Goal: Task Accomplishment & Management: Complete application form

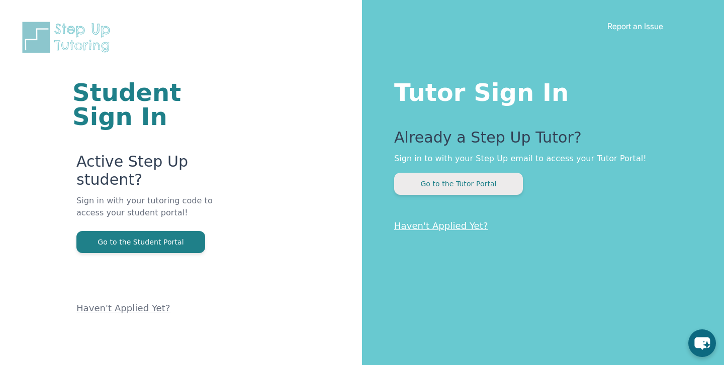
click at [462, 182] on button "Go to the Tutor Portal" at bounding box center [458, 184] width 129 height 22
click at [483, 176] on button "Go to the Tutor Portal" at bounding box center [458, 184] width 129 height 22
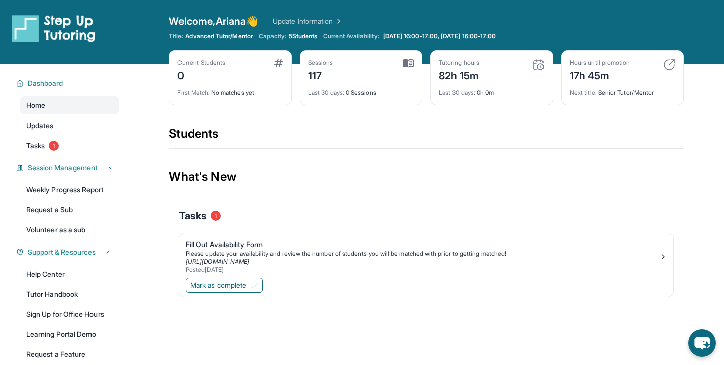
click at [667, 64] on img at bounding box center [669, 65] width 12 height 12
click at [673, 61] on img at bounding box center [669, 65] width 12 height 12
click at [613, 77] on div "17h 45m" at bounding box center [599, 75] width 60 height 16
click at [602, 61] on div "Hours until promotion" at bounding box center [599, 63] width 60 height 8
click at [594, 78] on div "17h 45m" at bounding box center [599, 75] width 60 height 16
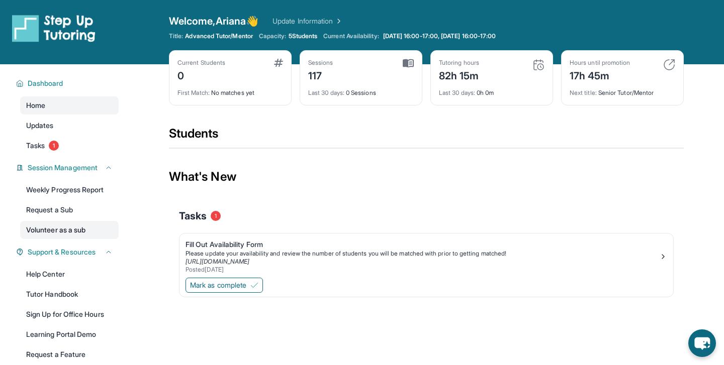
click at [60, 234] on link "Volunteer as a sub" at bounding box center [69, 230] width 99 height 18
